Goal: Task Accomplishment & Management: Complete application form

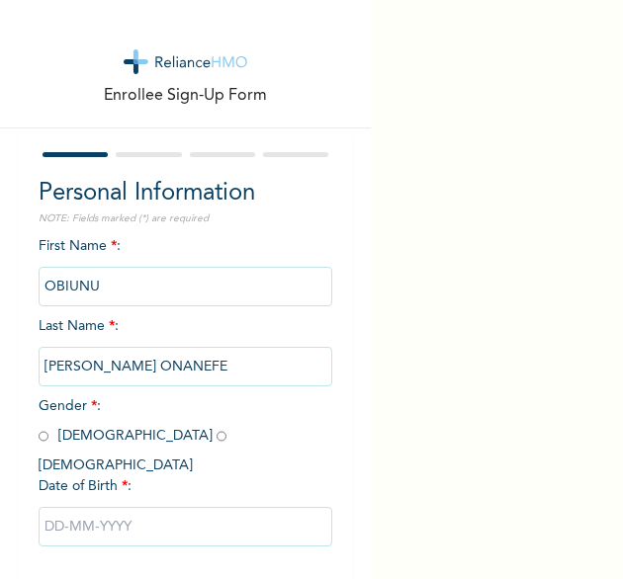
click at [42, 437] on input "radio" at bounding box center [44, 436] width 10 height 19
radio input "true"
click at [145, 507] on input "text" at bounding box center [186, 527] width 295 height 40
select select "8"
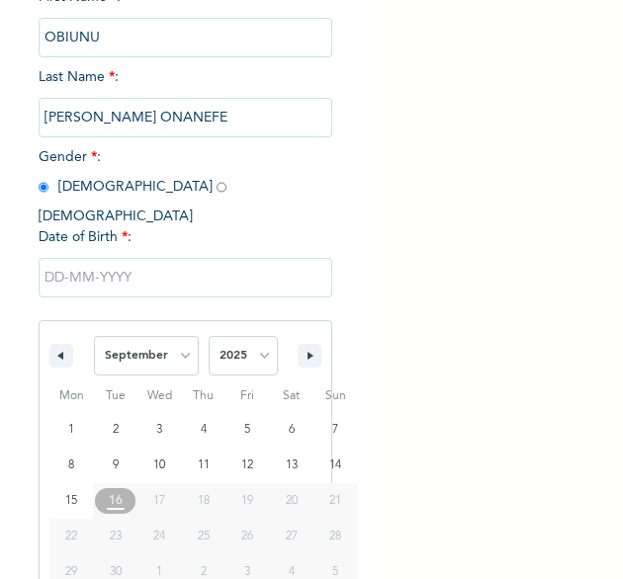
scroll to position [277, 0]
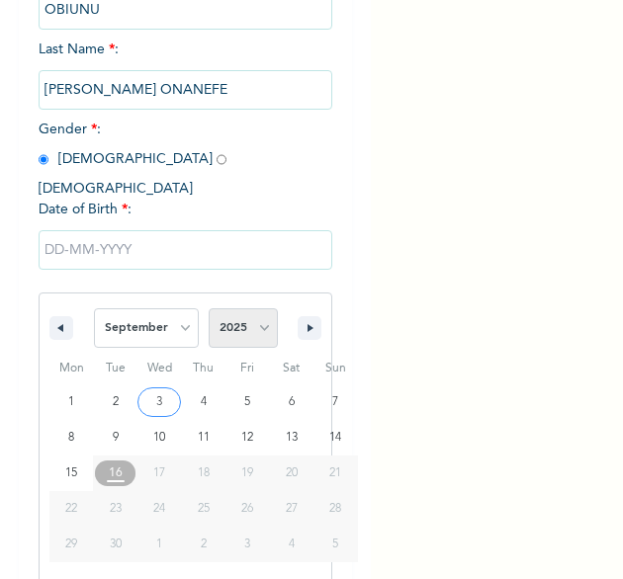
click at [253, 312] on select "2025 2024 2023 2022 2021 2020 2019 2018 2017 2016 2015 2014 2013 2012 2011 2010…" at bounding box center [243, 328] width 69 height 40
select select "1985"
click at [209, 308] on select "2025 2024 2023 2022 2021 2020 2019 2018 2017 2016 2015 2014 2013 2012 2011 2010…" at bounding box center [243, 328] width 69 height 40
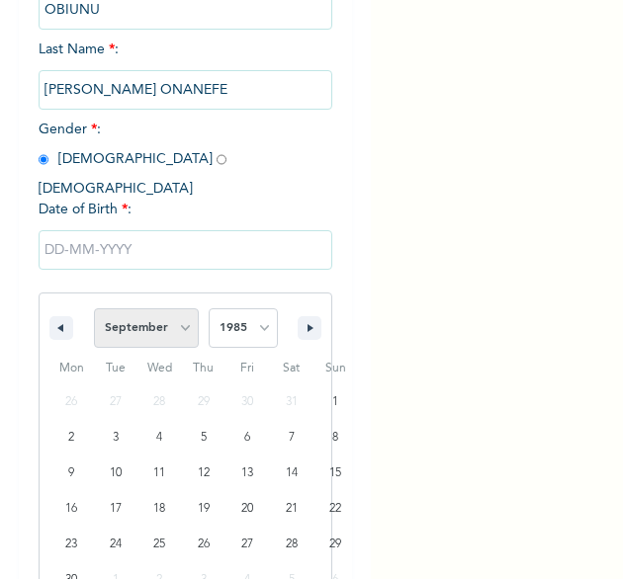
click at [174, 311] on select "January February March April May June July August September October November De…" at bounding box center [146, 328] width 105 height 40
select select "5"
click at [94, 308] on select "January February March April May June July August September October November De…" at bounding box center [146, 328] width 105 height 40
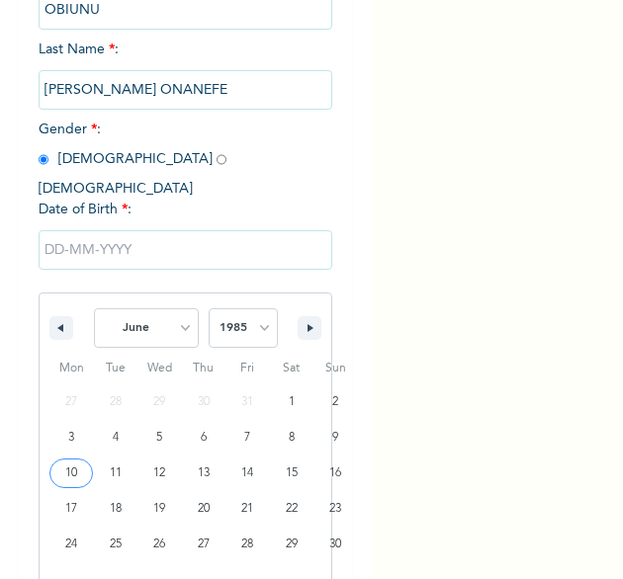
type input "[DATE]"
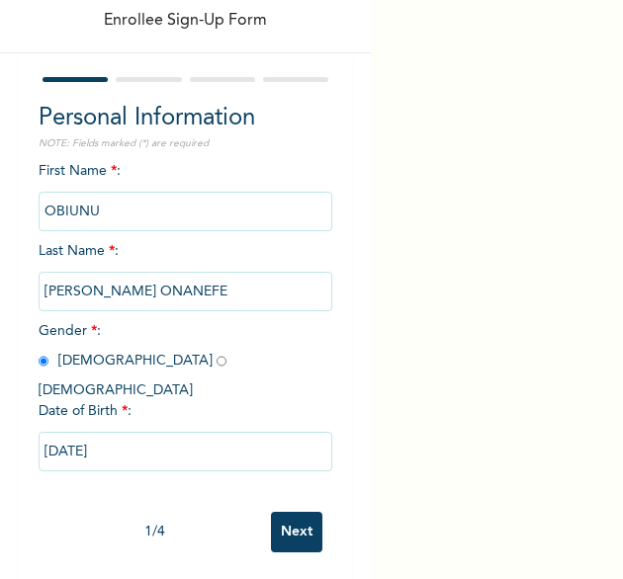
click at [280, 512] on input "Next" at bounding box center [296, 532] width 51 height 41
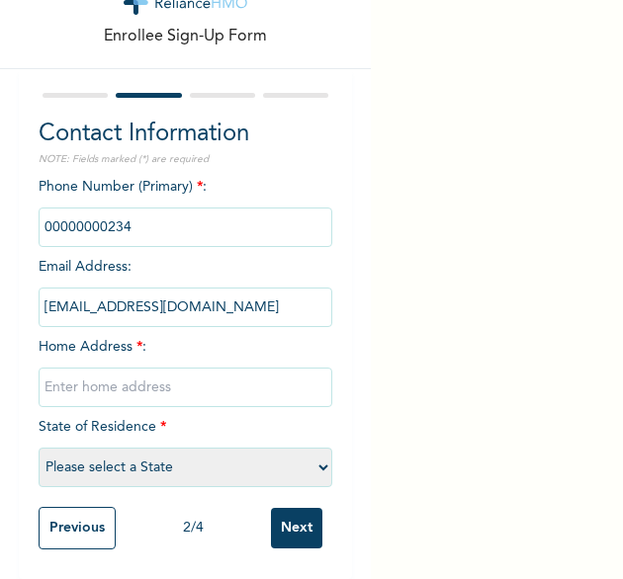
click at [191, 377] on input "text" at bounding box center [186, 388] width 295 height 40
type input "[GEOGRAPHIC_DATA]"
select select "25"
click at [287, 525] on input "Next" at bounding box center [296, 528] width 51 height 41
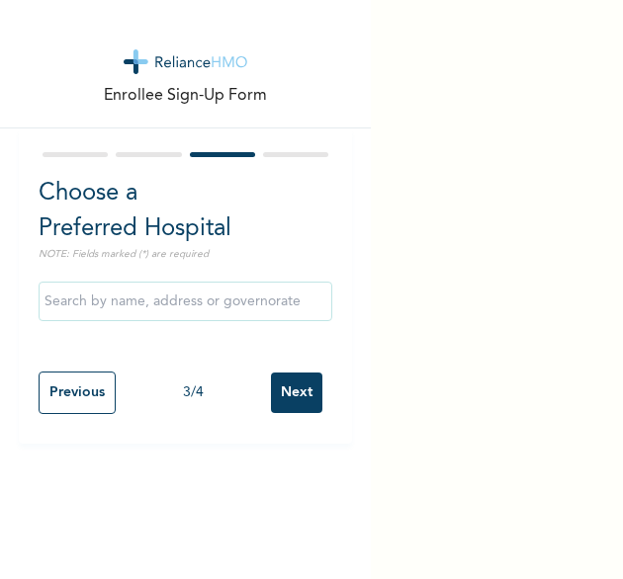
scroll to position [0, 0]
click at [280, 398] on input "Next" at bounding box center [296, 393] width 51 height 41
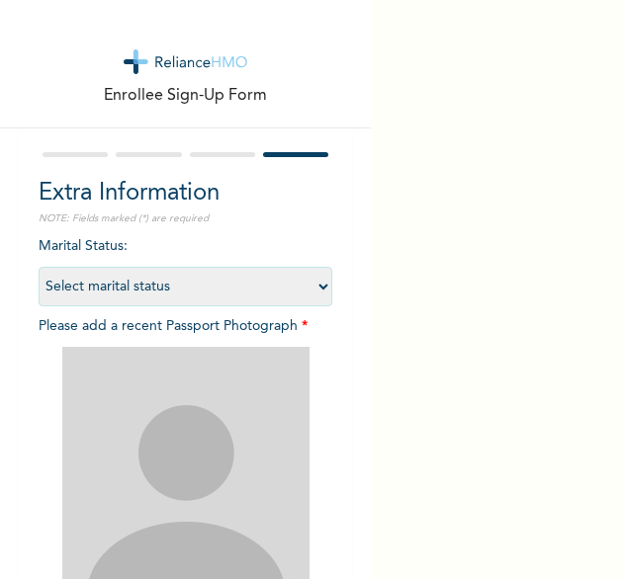
scroll to position [235, 0]
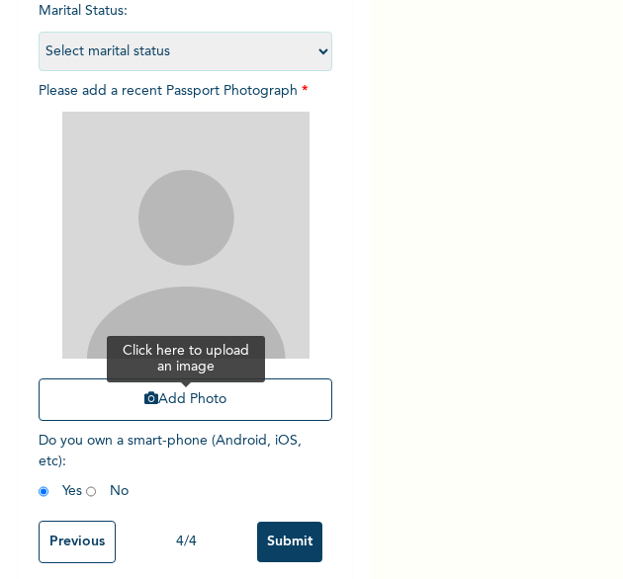
click at [164, 407] on button "Add Photo" at bounding box center [186, 400] width 295 height 42
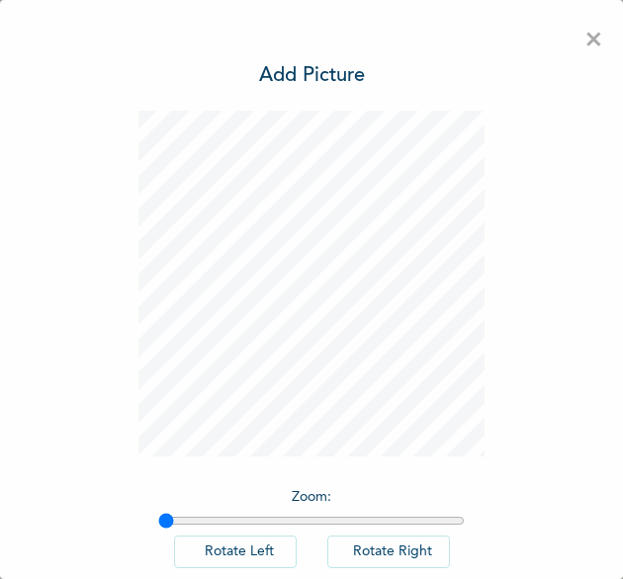
scroll to position [110, 0]
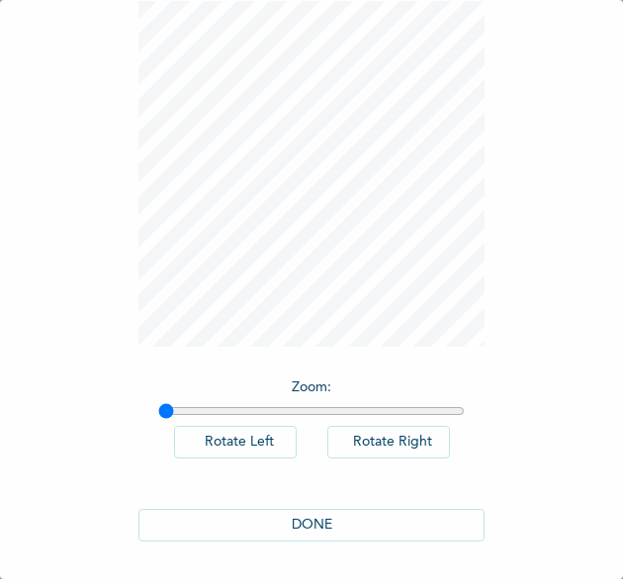
click at [302, 523] on button "DONE" at bounding box center [311, 525] width 346 height 33
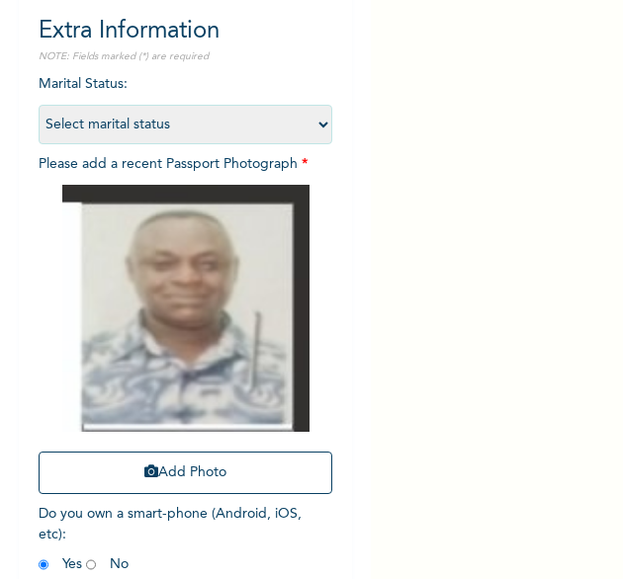
scroll to position [266, 0]
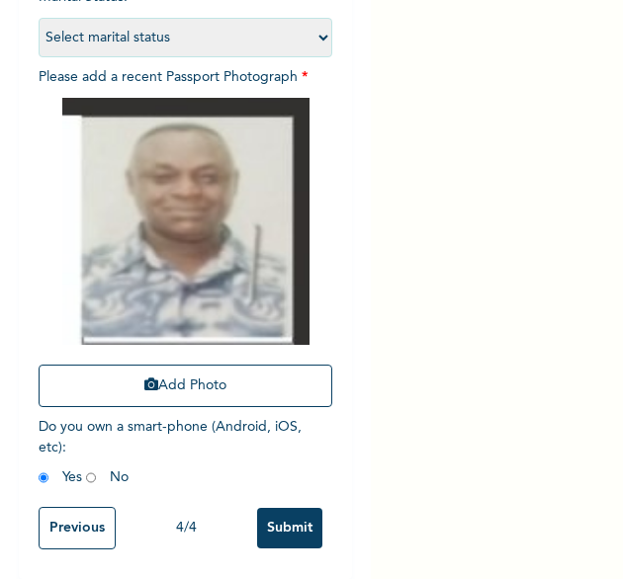
click at [271, 514] on input "Submit" at bounding box center [289, 528] width 65 height 41
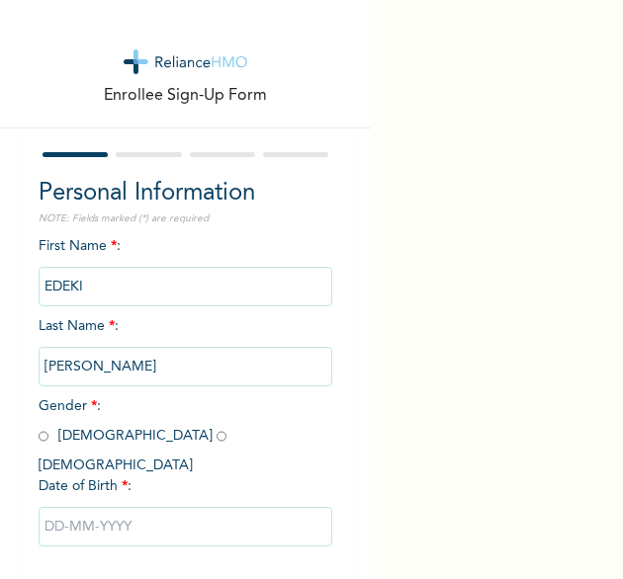
click at [269, 113] on div "Enrollee Sign-Up Form" at bounding box center [185, 64] width 371 height 128
click at [47, 436] on span "Gender * : [DEMOGRAPHIC_DATA] [DEMOGRAPHIC_DATA]" at bounding box center [138, 435] width 198 height 73
click at [43, 440] on input "radio" at bounding box center [44, 436] width 10 height 19
radio input "true"
click at [118, 507] on input "text" at bounding box center [186, 527] width 295 height 40
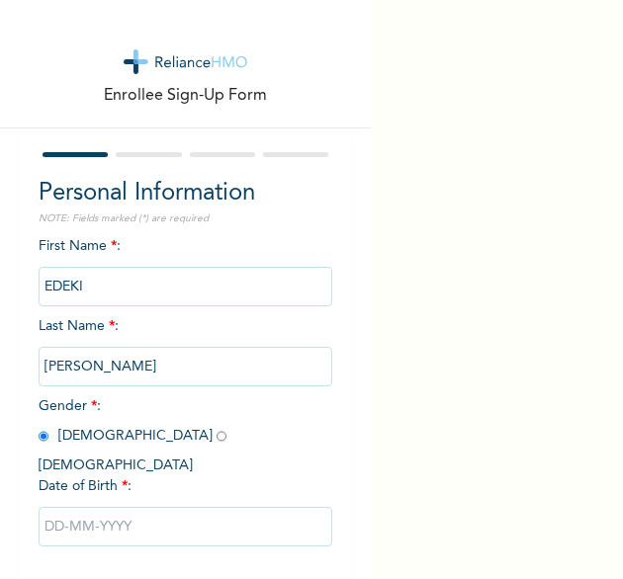
select select "8"
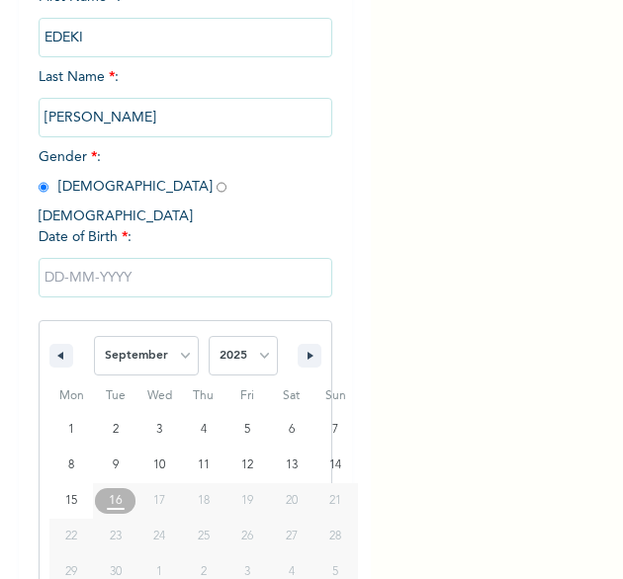
scroll to position [277, 0]
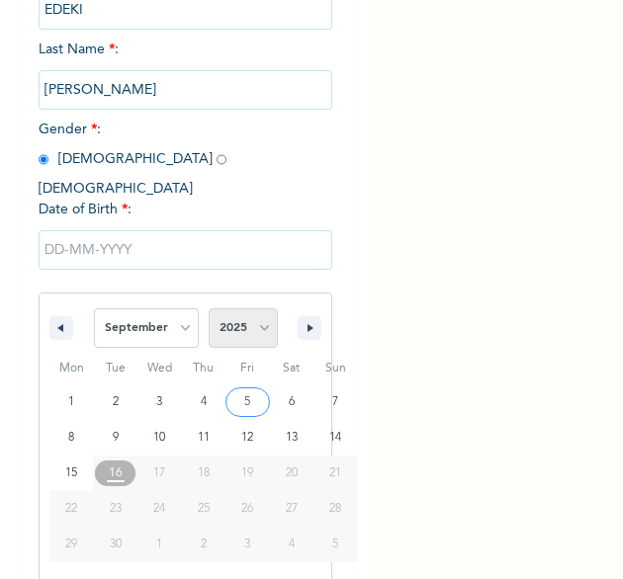
click at [259, 317] on select "2025 2024 2023 2022 2021 2020 2019 2018 2017 2016 2015 2014 2013 2012 2011 2010…" at bounding box center [243, 328] width 69 height 40
select select "1985"
click at [209, 308] on select "2025 2024 2023 2022 2021 2020 2019 2018 2017 2016 2015 2014 2013 2012 2011 2010…" at bounding box center [243, 328] width 69 height 40
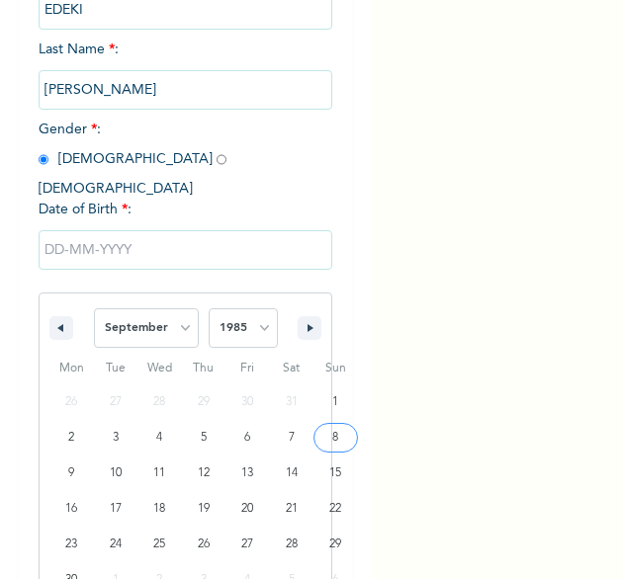
type input "09/08/1985"
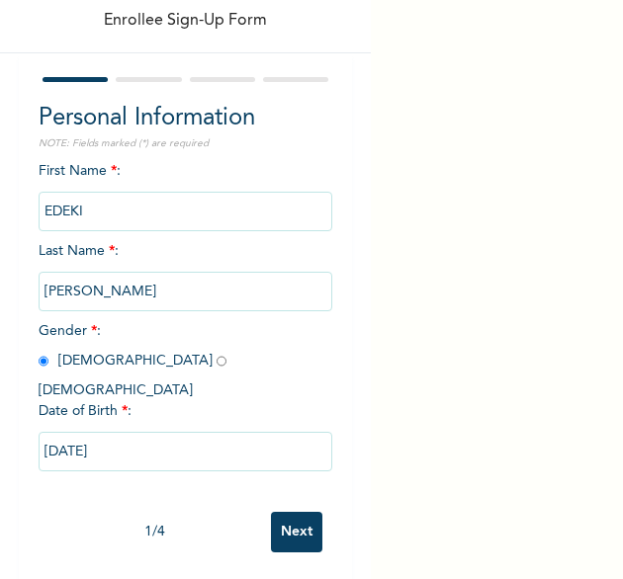
click at [271, 512] on input "Next" at bounding box center [296, 532] width 51 height 41
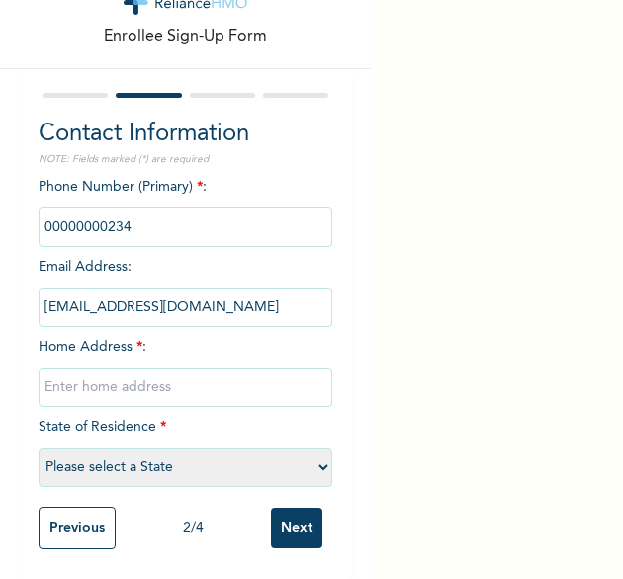
click at [142, 379] on input "text" at bounding box center [186, 388] width 295 height 40
type input "[GEOGRAPHIC_DATA]"
select select "25"
click at [286, 509] on input "Next" at bounding box center [296, 528] width 51 height 41
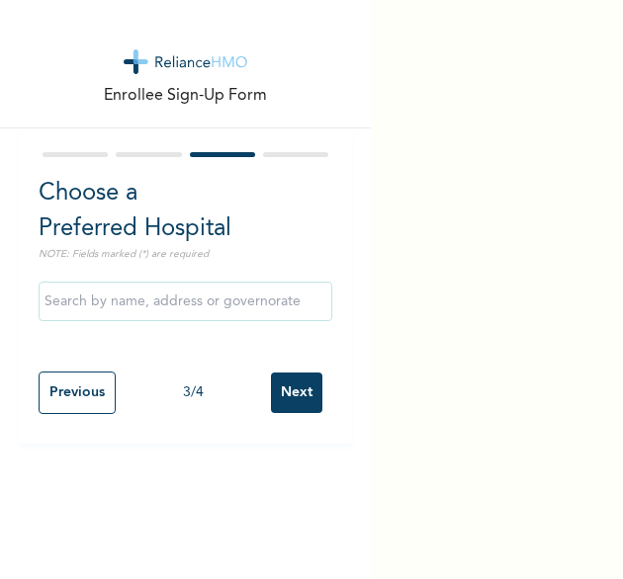
click at [273, 383] on input "Next" at bounding box center [296, 393] width 51 height 41
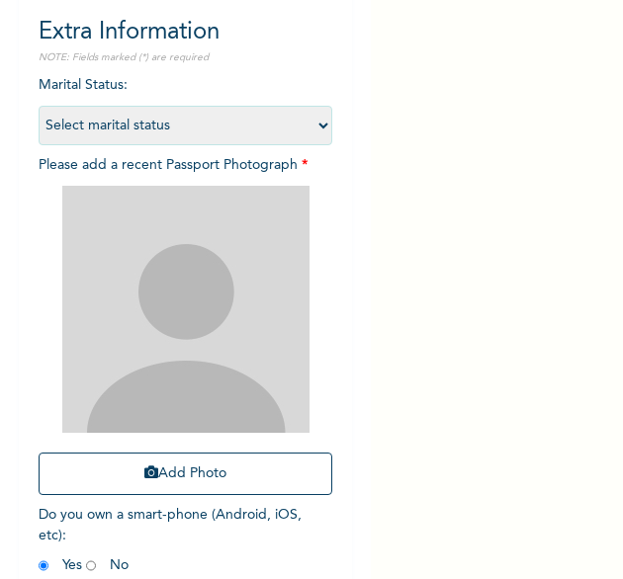
scroll to position [165, 0]
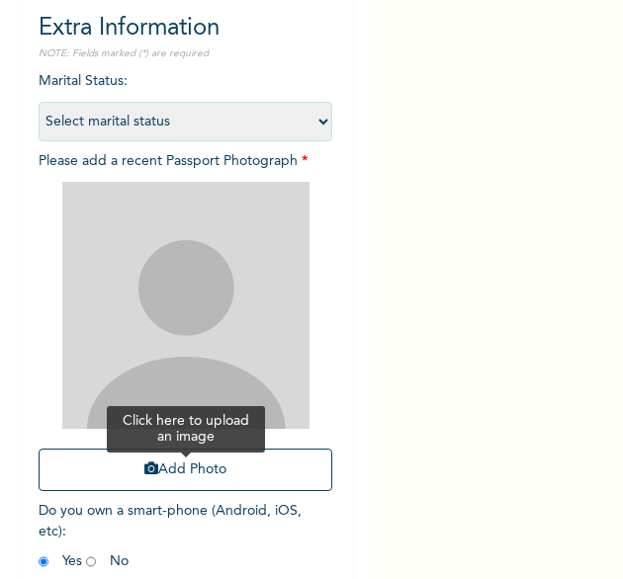
click at [211, 469] on button "Add Photo" at bounding box center [186, 470] width 295 height 42
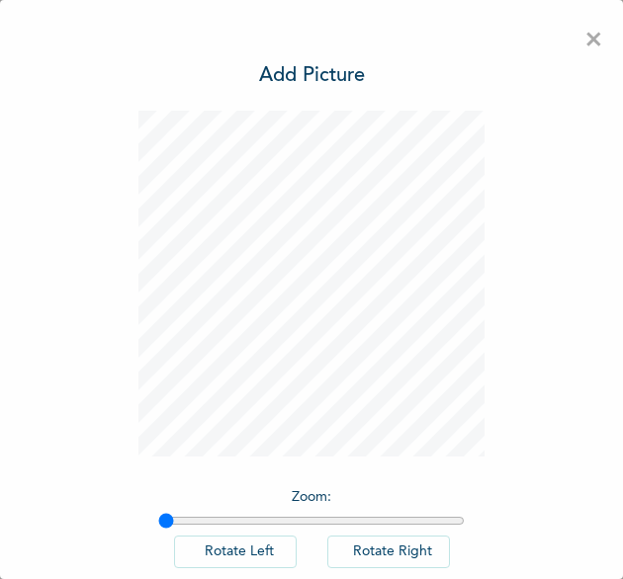
scroll to position [110, 0]
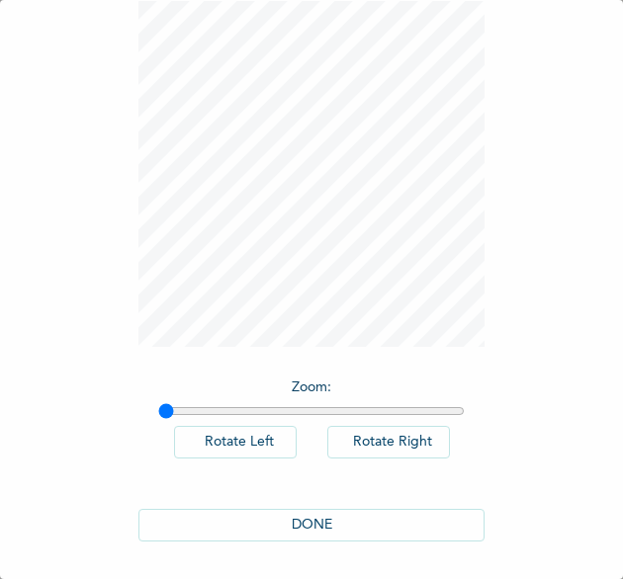
click at [222, 516] on button "DONE" at bounding box center [311, 525] width 346 height 33
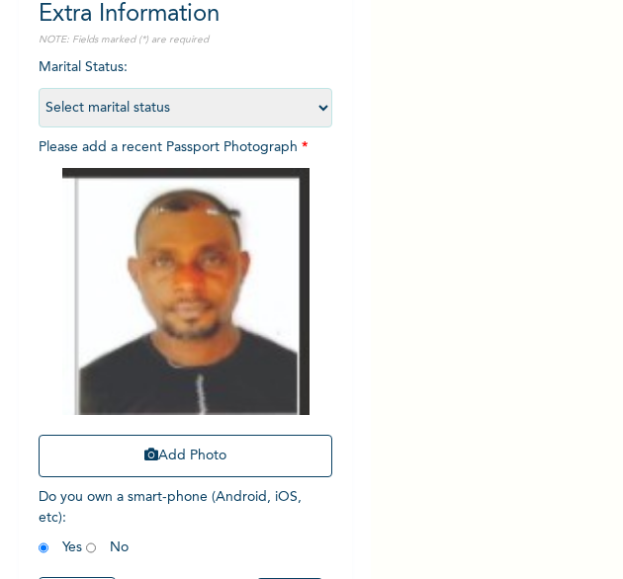
scroll to position [266, 0]
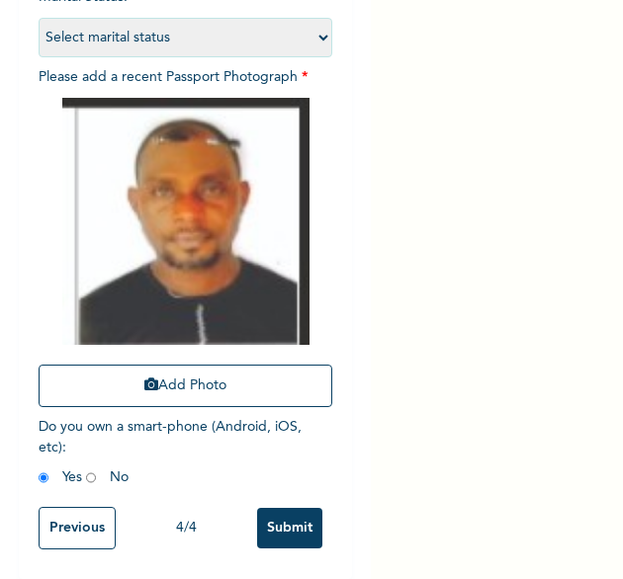
click at [271, 508] on input "Submit" at bounding box center [289, 528] width 65 height 41
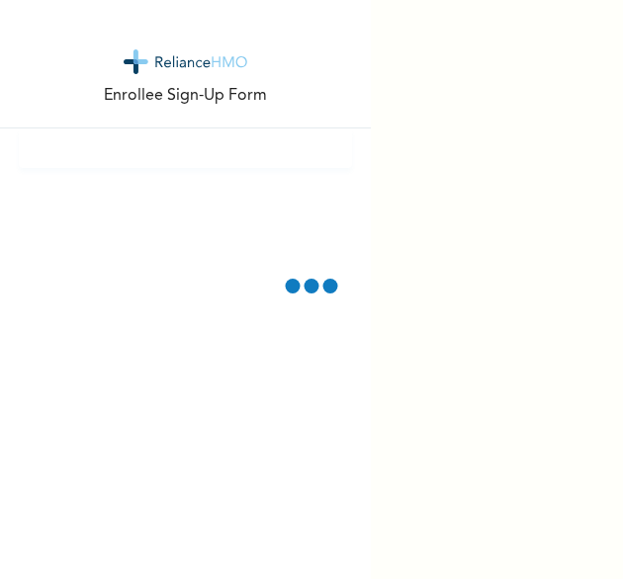
click at [210, 368] on div "Enrollee Sign-Up Form" at bounding box center [185, 289] width 371 height 579
click at [514, 16] on div "Enrollee Sign-Up Form" at bounding box center [311, 289] width 623 height 579
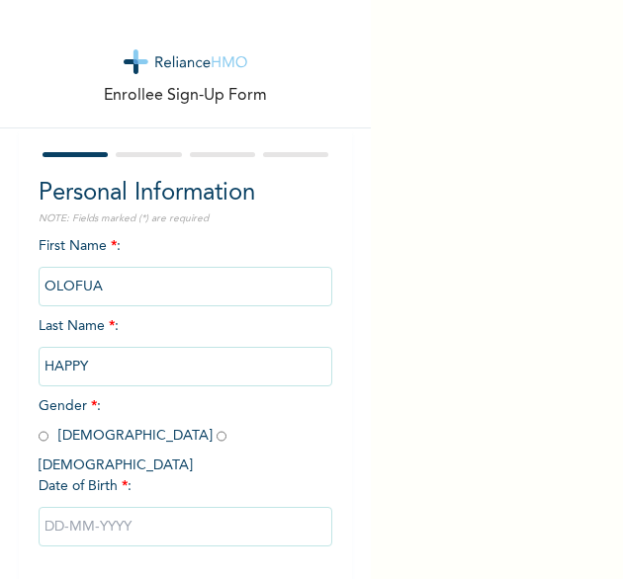
click at [44, 440] on input "radio" at bounding box center [44, 436] width 10 height 19
radio input "true"
click at [107, 507] on input "text" at bounding box center [186, 527] width 295 height 40
select select "8"
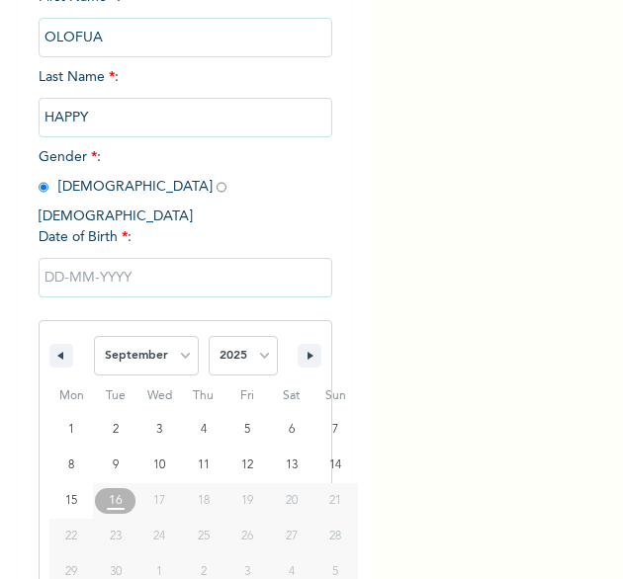
scroll to position [277, 0]
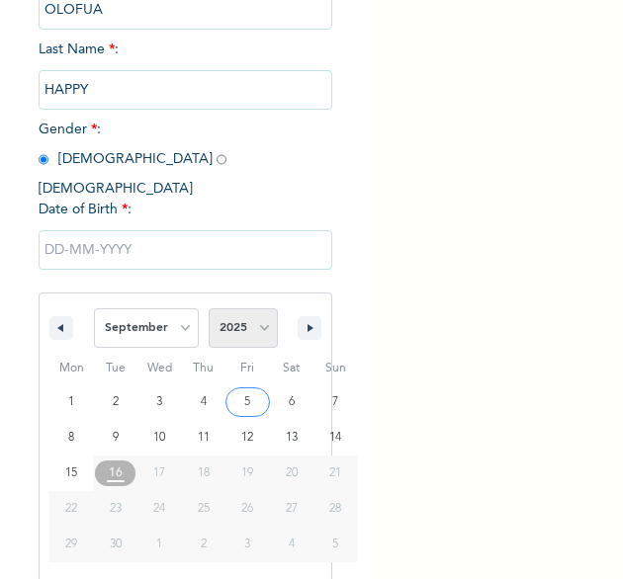
click at [251, 315] on select "2025 2024 2023 2022 2021 2020 2019 2018 2017 2016 2015 2014 2013 2012 2011 2010…" at bounding box center [243, 328] width 69 height 40
select select "1982"
click at [209, 308] on select "2025 2024 2023 2022 2021 2020 2019 2018 2017 2016 2015 2014 2013 2012 2011 2010…" at bounding box center [243, 328] width 69 height 40
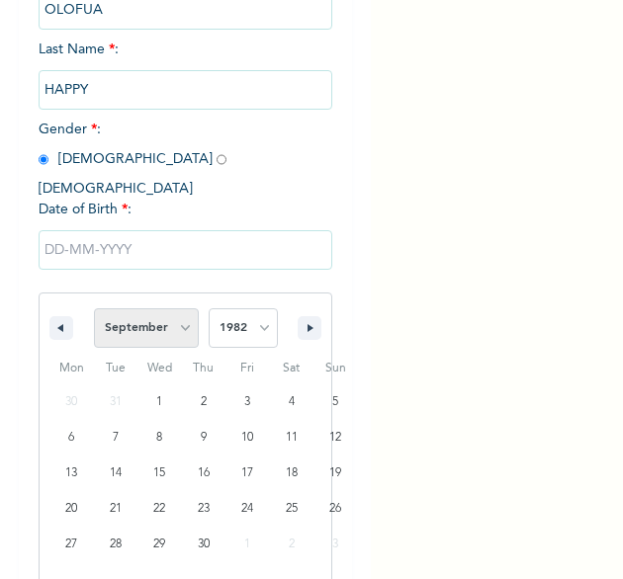
click at [162, 316] on select "January February March April May June July August September October November De…" at bounding box center [146, 328] width 105 height 40
select select "0"
click at [94, 308] on select "January February March April May June July August September October November De…" at bounding box center [146, 328] width 105 height 40
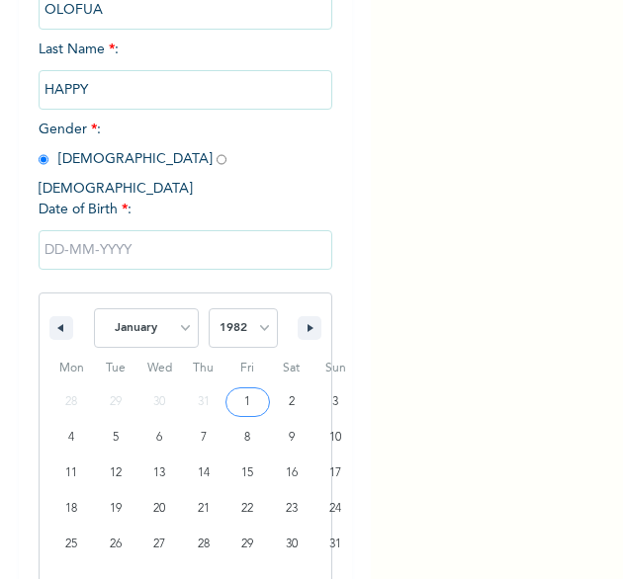
type input "01/01/1982"
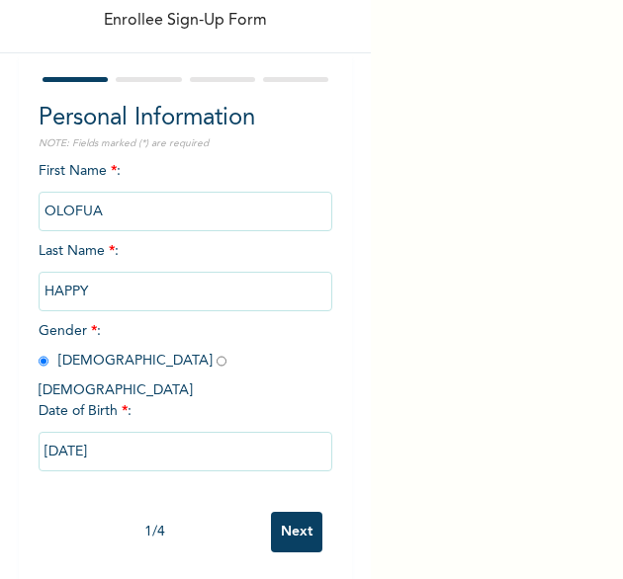
click at [274, 519] on input "Next" at bounding box center [296, 532] width 51 height 41
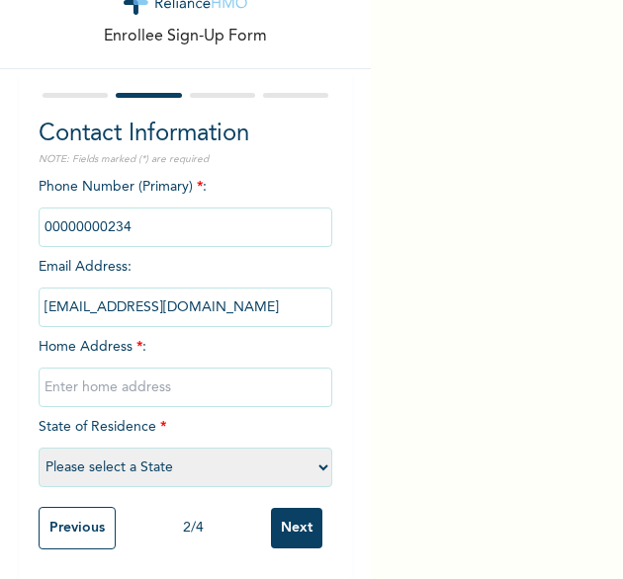
click at [174, 381] on input "text" at bounding box center [186, 388] width 295 height 40
type input "[GEOGRAPHIC_DATA]"
select select "25"
click at [281, 508] on input "Next" at bounding box center [296, 528] width 51 height 41
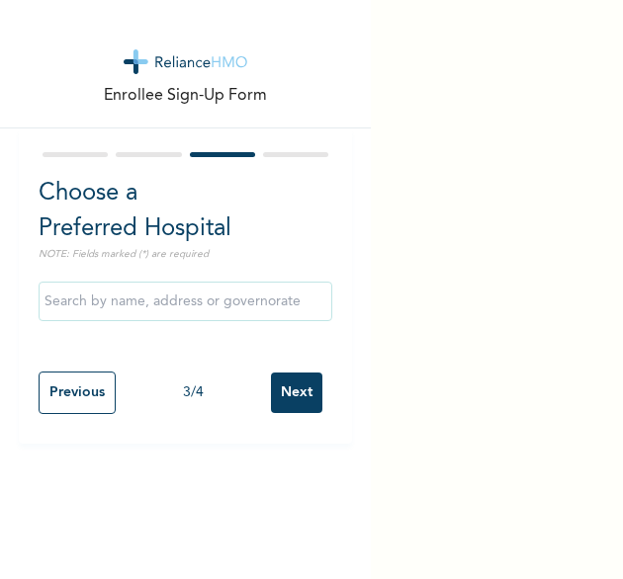
click at [282, 395] on input "Next" at bounding box center [296, 393] width 51 height 41
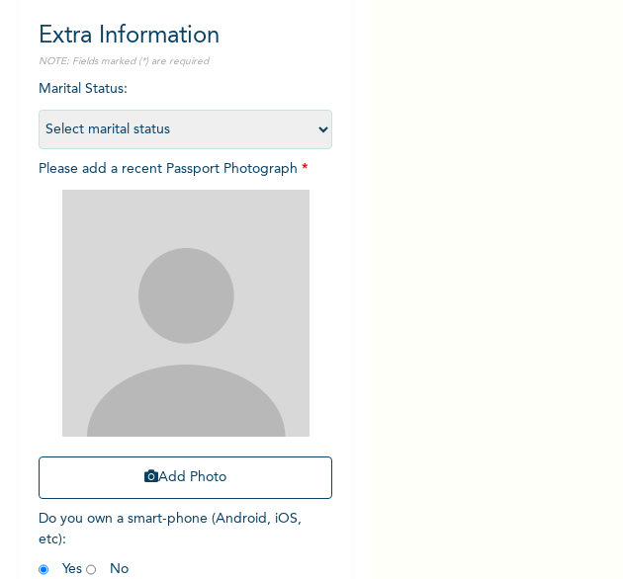
scroll to position [166, 0]
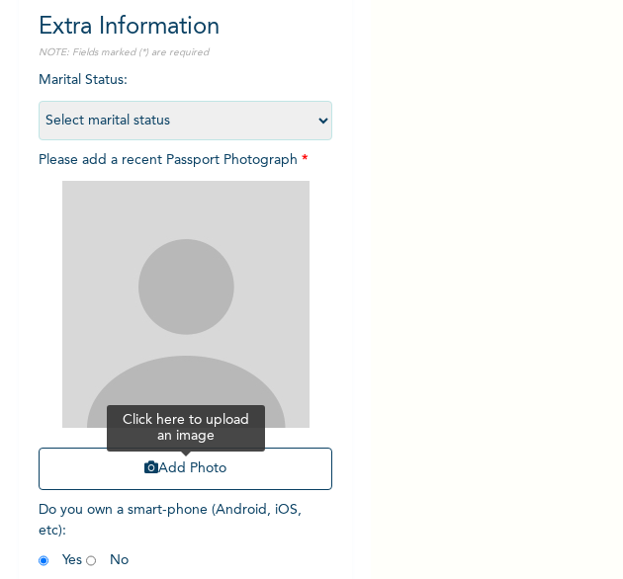
click at [198, 466] on button "Add Photo" at bounding box center [186, 469] width 295 height 42
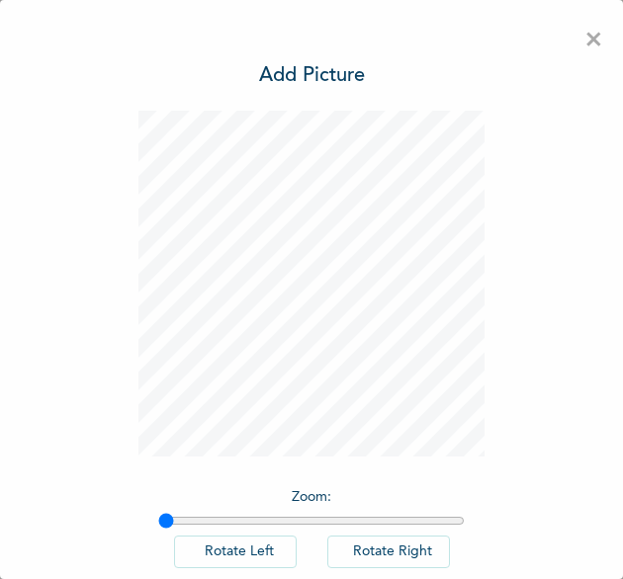
scroll to position [110, 0]
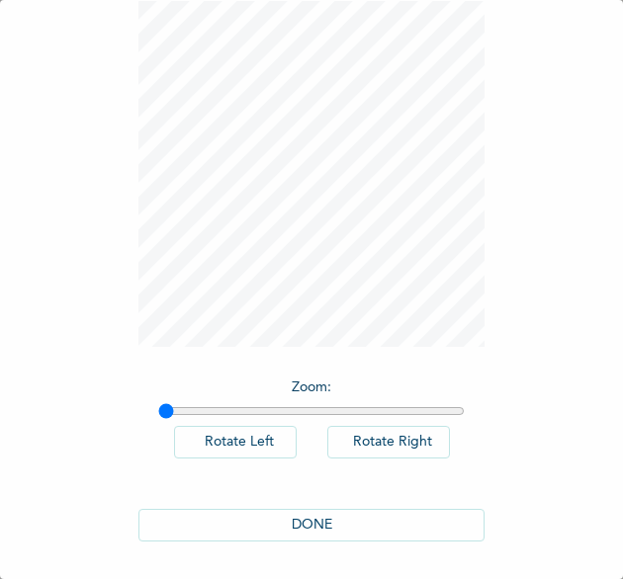
click at [295, 524] on button "DONE" at bounding box center [311, 525] width 346 height 33
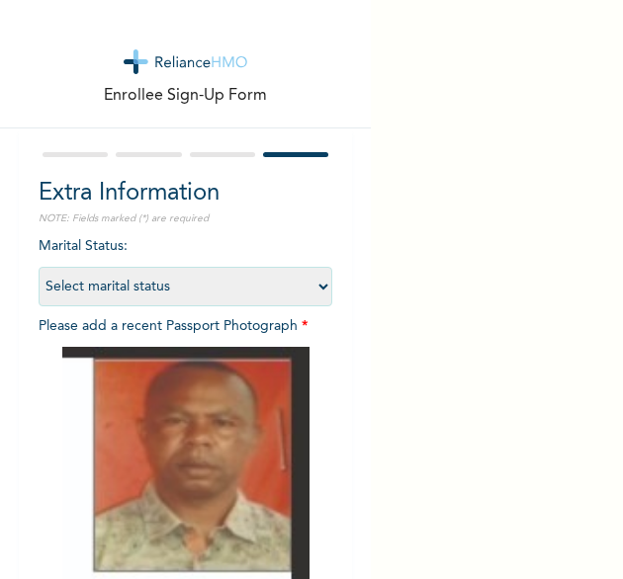
scroll to position [266, 0]
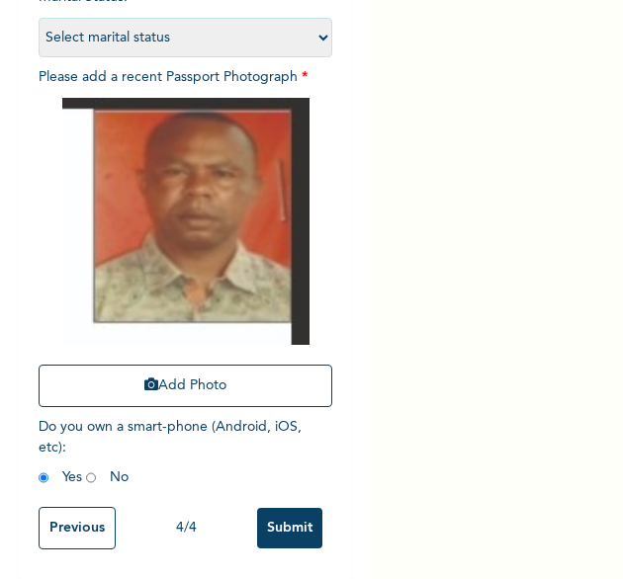
click at [296, 508] on input "Submit" at bounding box center [289, 528] width 65 height 41
